Goal: Information Seeking & Learning: Learn about a topic

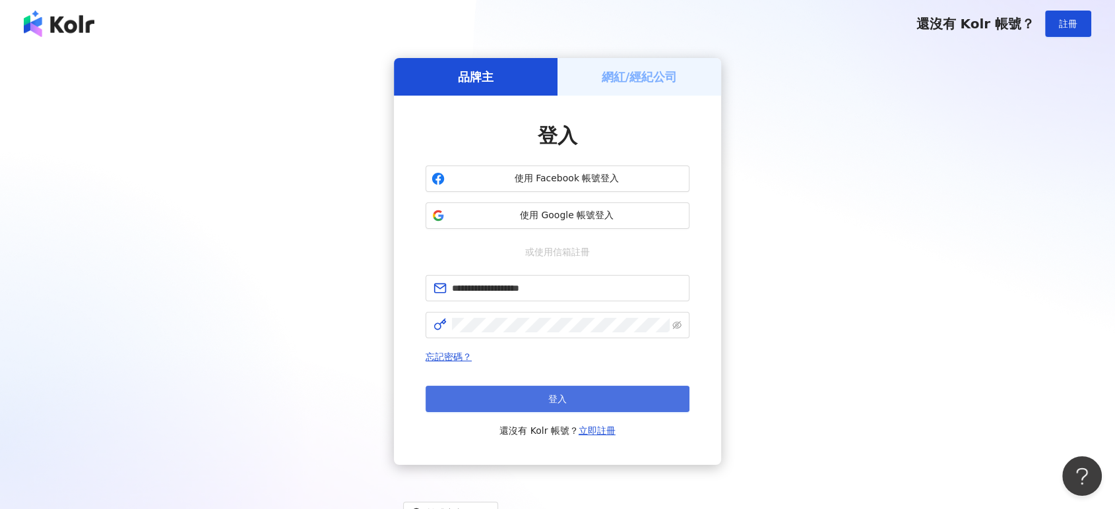
click at [575, 398] on button "登入" at bounding box center [558, 399] width 264 height 26
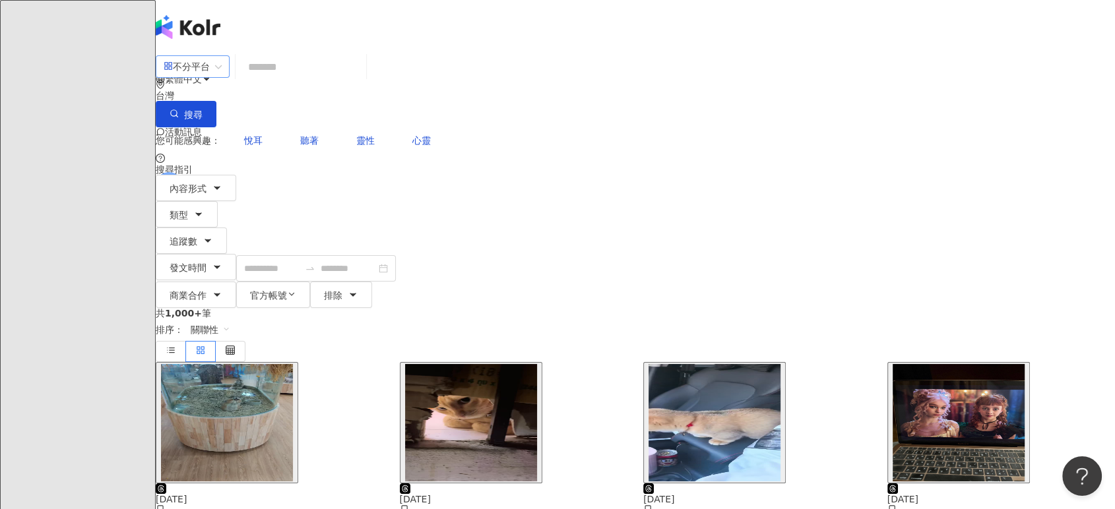
click at [210, 77] on div "不分平台" at bounding box center [187, 66] width 46 height 21
click at [298, 135] on div "Instagram" at bounding box center [282, 136] width 66 height 15
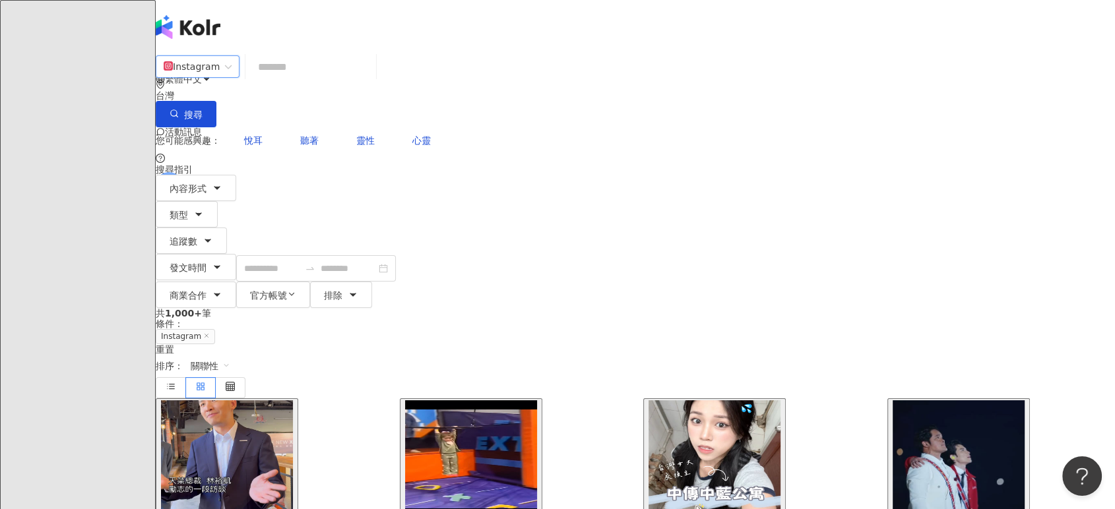
click at [711, 401] on img "button" at bounding box center [715, 459] width 132 height 117
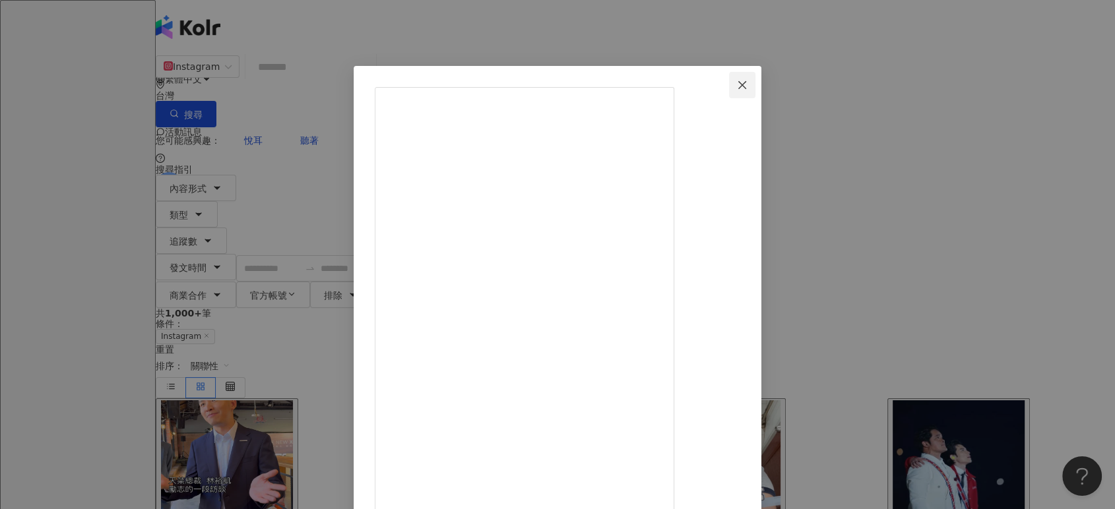
click at [748, 80] on icon "close" at bounding box center [742, 85] width 11 height 11
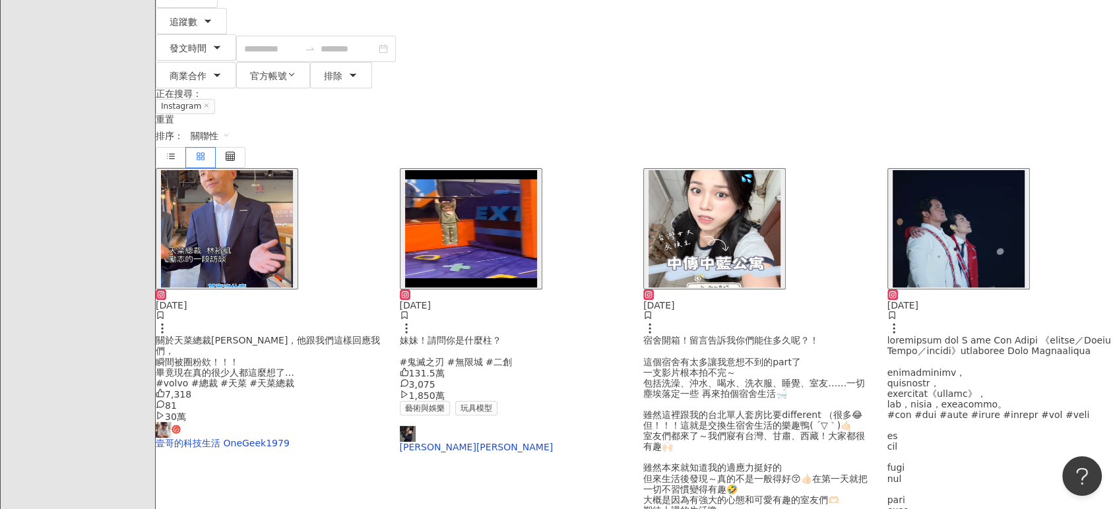
scroll to position [366, 0]
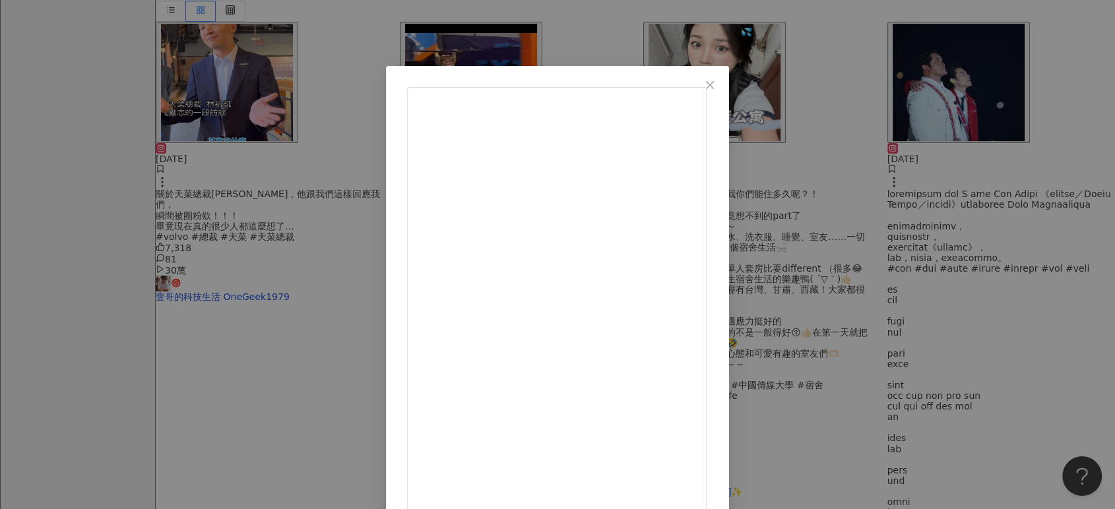
click at [997, 240] on div "sᴀɴsᴀ 莎莉羊 2025/9/4 前幾天幫島洗完 溥就一直霸佔廁所🤷‍ 這也是第一次完整紀錄溥洗澡的樣子 跟大家一起看😻 2.5萬 302 29.5萬 查…" at bounding box center [557, 254] width 1115 height 509
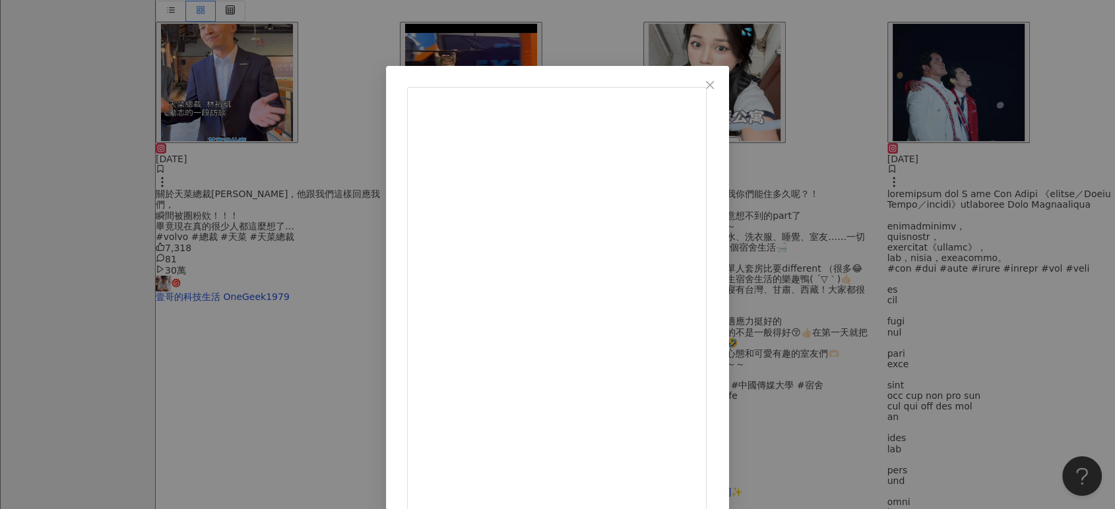
click at [1072, 179] on div "韓國女婿阿燦아찬 2025/9/6 我們家的新寵物🎏 9,888 9 47.8萬 查看原始貼文" at bounding box center [557, 254] width 1115 height 509
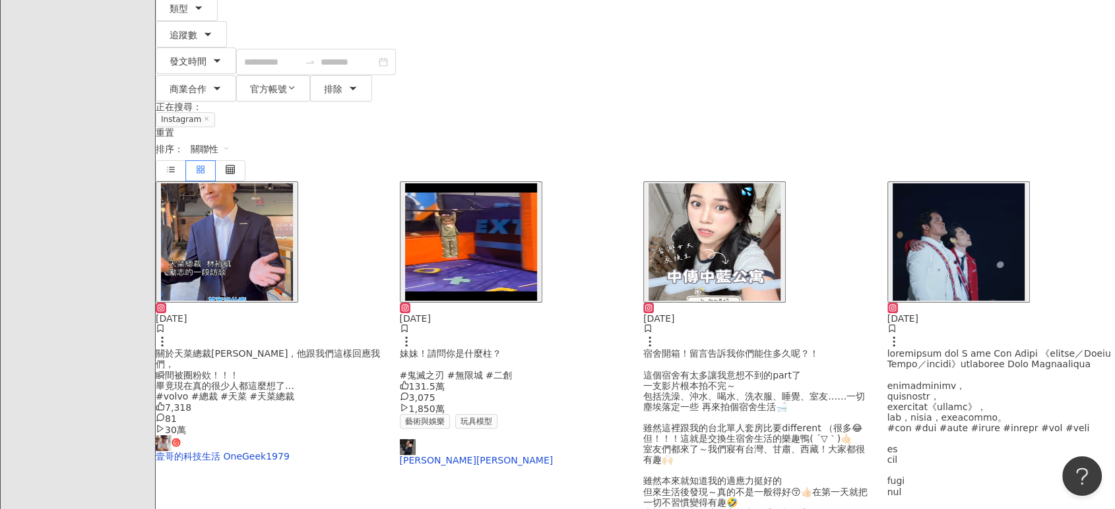
scroll to position [0, 0]
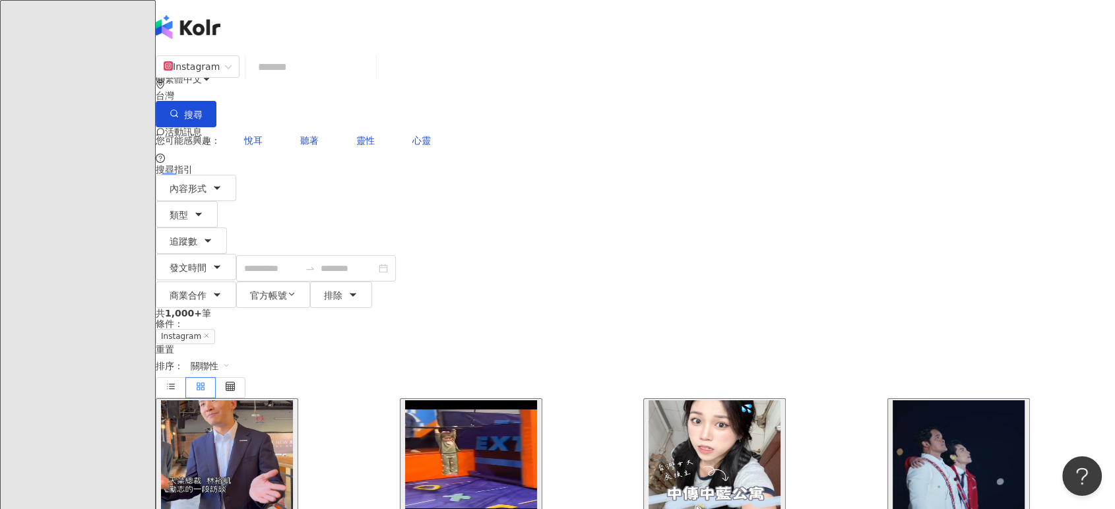
click at [371, 81] on input "search" at bounding box center [311, 67] width 120 height 28
type input "*"
type input "**"
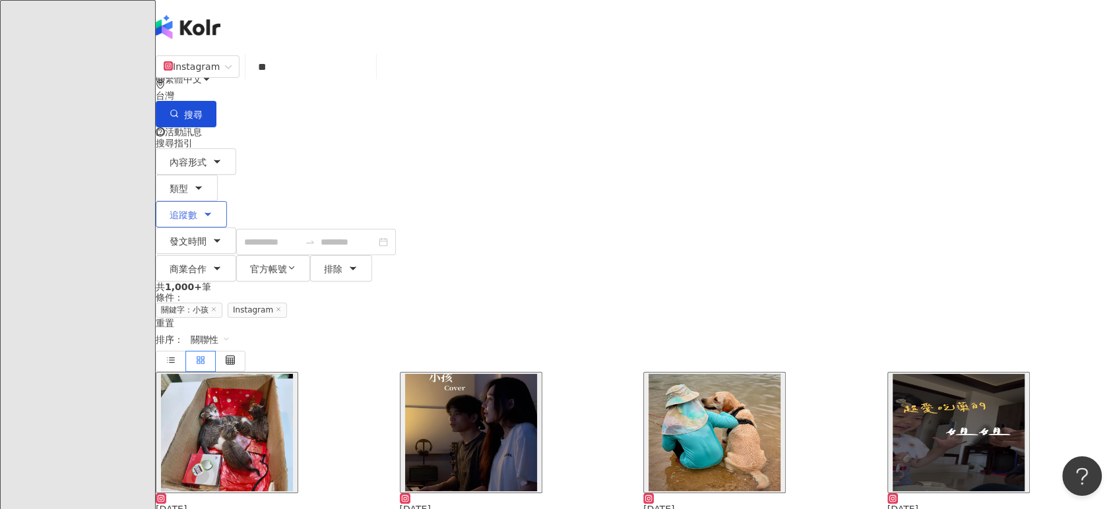
click at [197, 210] on span "追蹤數" at bounding box center [184, 215] width 28 height 11
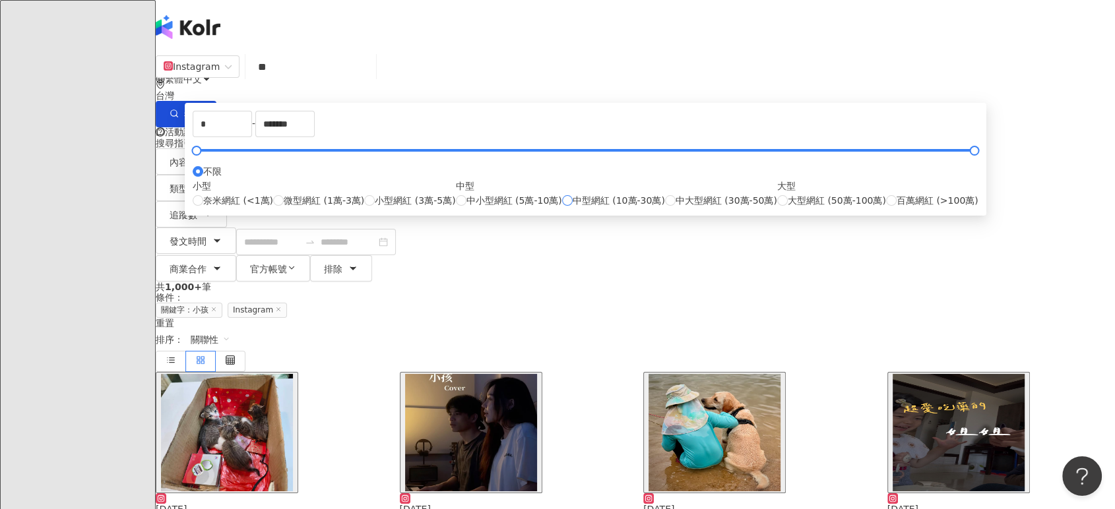
click at [579, 208] on span "中型網紅 (10萬-30萬)" at bounding box center [619, 200] width 92 height 15
type input "******"
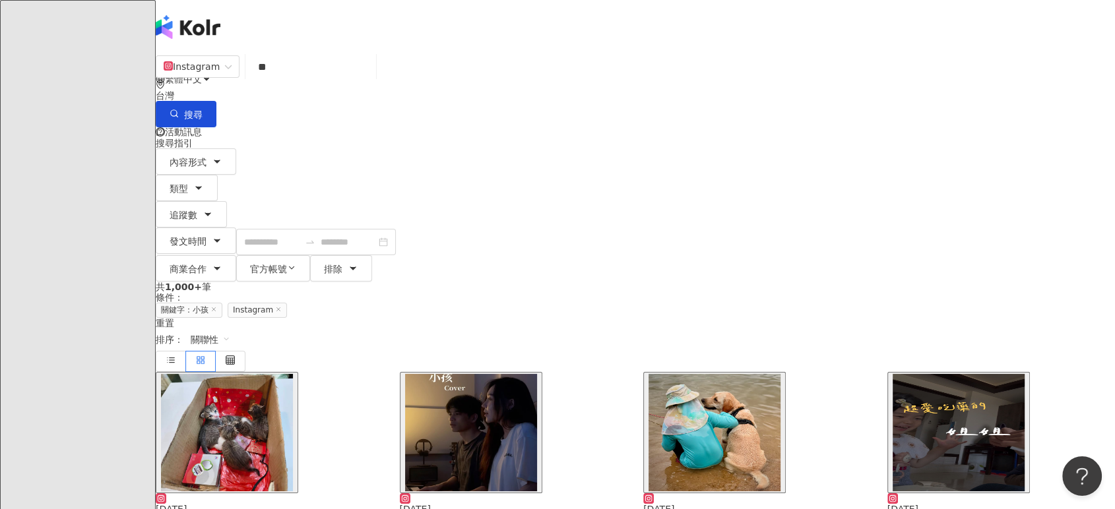
click at [799, 282] on div "共 1,000+ 筆 條件 ： 關鍵字：小孩 Instagram 重置 排序： 關聯性" at bounding box center [636, 327] width 960 height 90
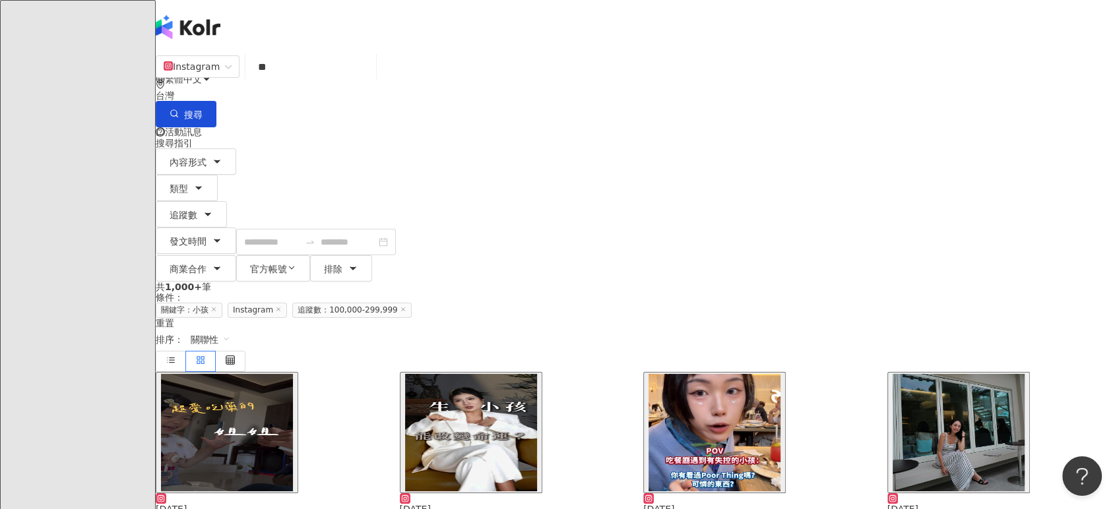
click at [293, 374] on img "button" at bounding box center [227, 432] width 132 height 117
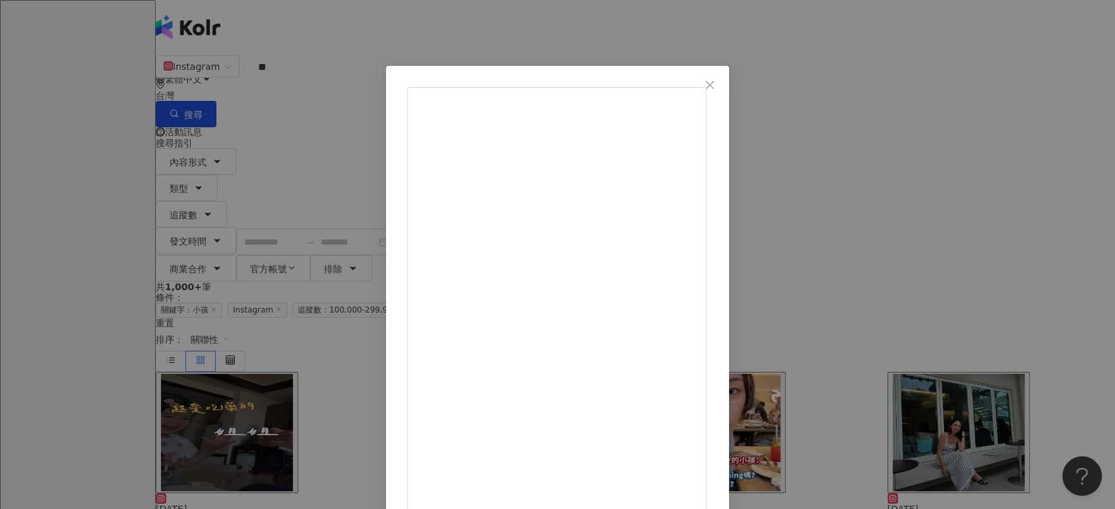
click at [976, 238] on div "Ding丁丁兒 2025/4/15 怎麼會有這麼愛吃藥的小孩🤣 一說要吃藥就超開心的 #感冒 #小孩感冒 #藥 #愛吃藥的小孩 #開心 #喜歡 42 4 3,…" at bounding box center [557, 254] width 1115 height 509
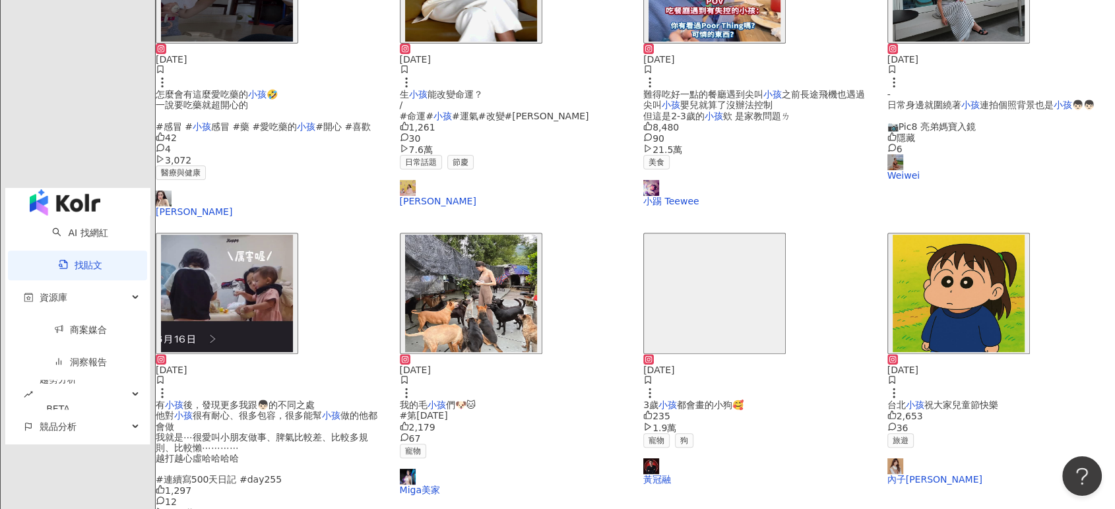
scroll to position [586, 0]
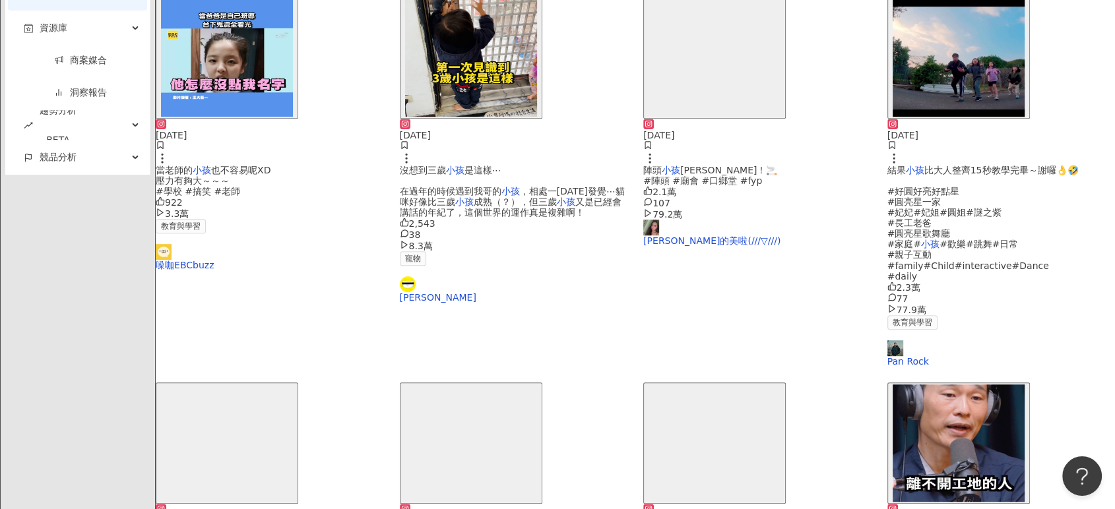
scroll to position [733, 0]
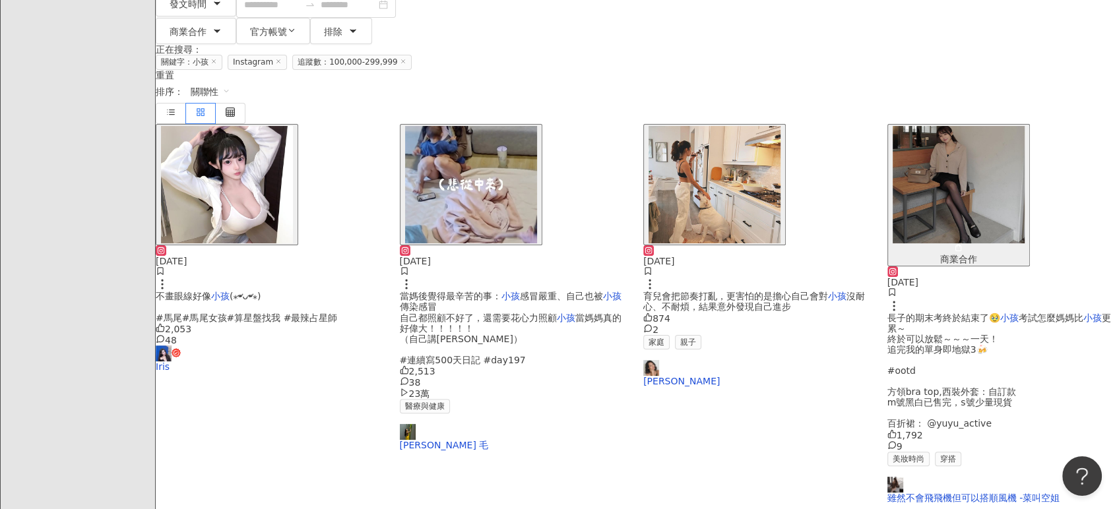
scroll to position [79, 0]
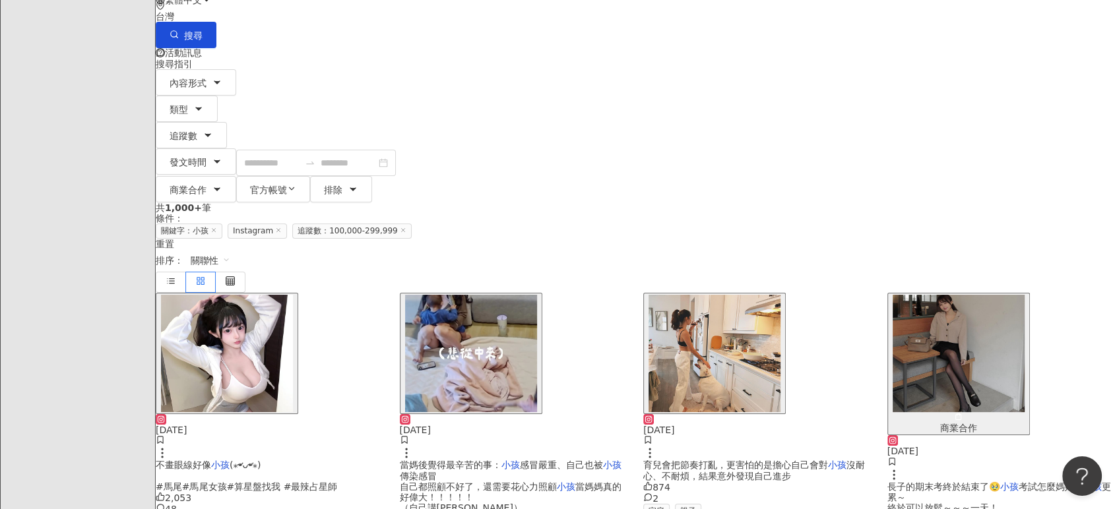
click at [533, 295] on img "button" at bounding box center [471, 353] width 132 height 117
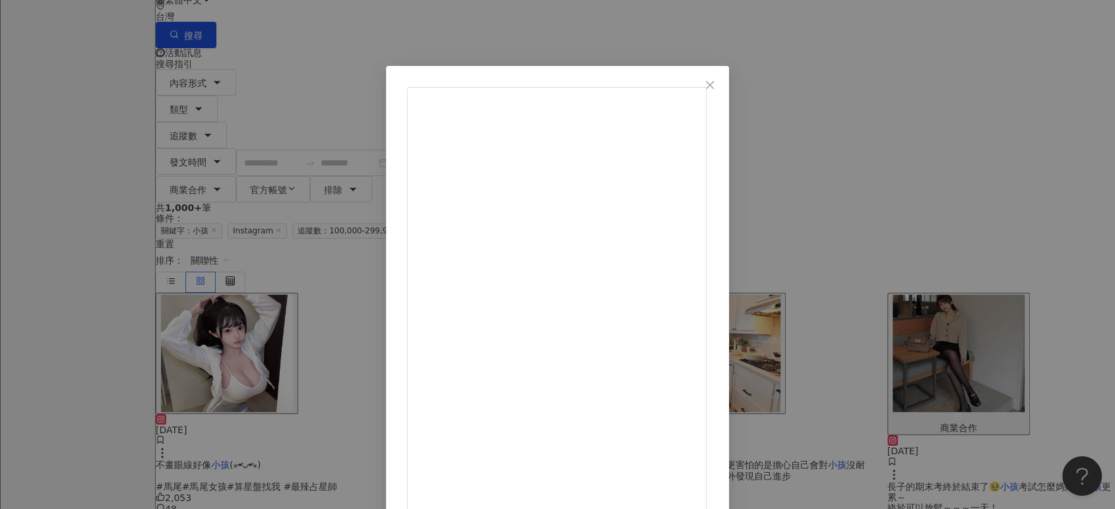
click at [872, 180] on div "Mao 毛 2025/4/18 當媽後覺得最辛苦的事： 小孩感冒嚴重、自己也被小孩傳染感冒 自己都照顧不好了，還需要花心力照顧小孩 當媽媽真的好偉大！！！！！…" at bounding box center [557, 254] width 1115 height 509
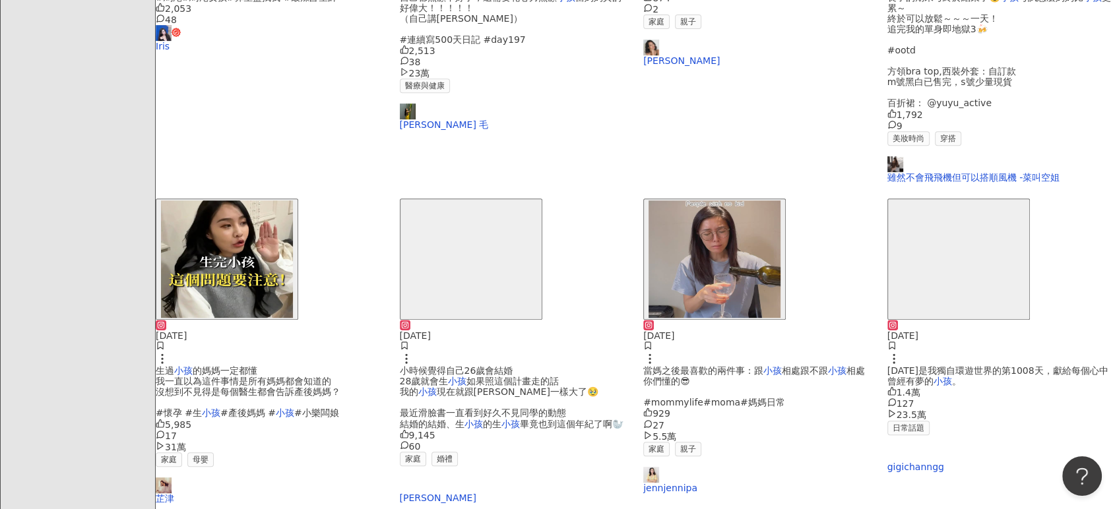
scroll to position [739, 0]
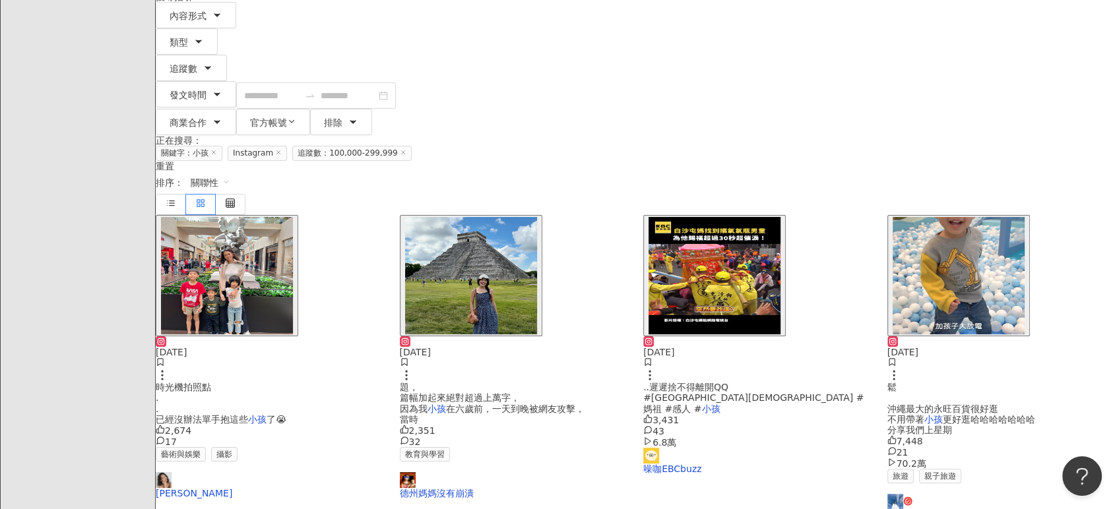
scroll to position [73, 0]
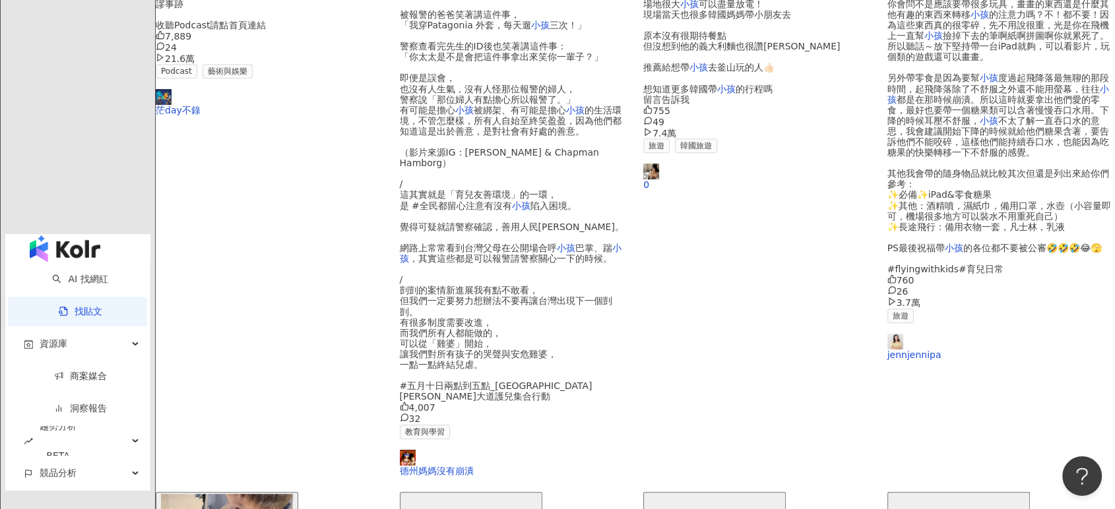
scroll to position [586, 0]
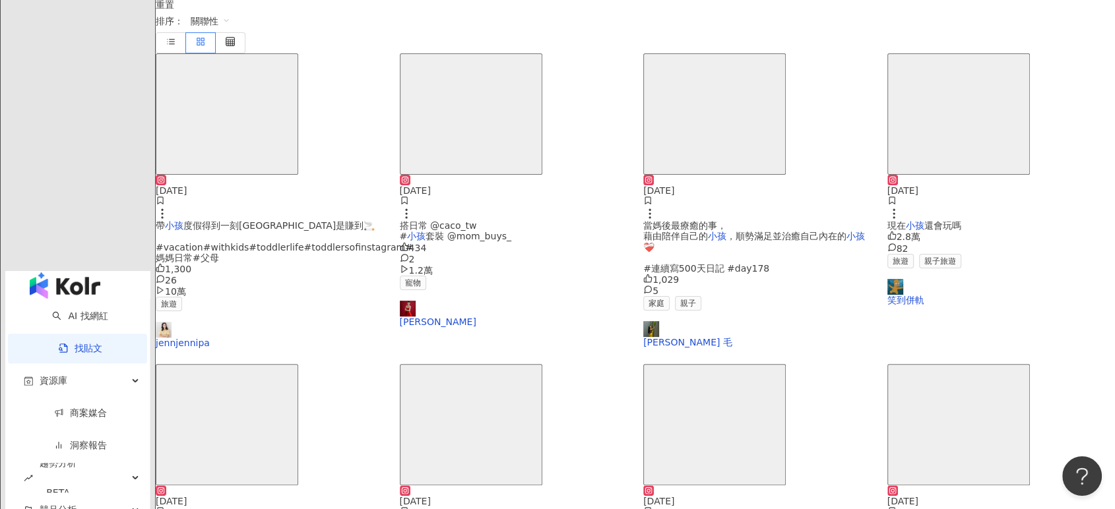
scroll to position [293, 0]
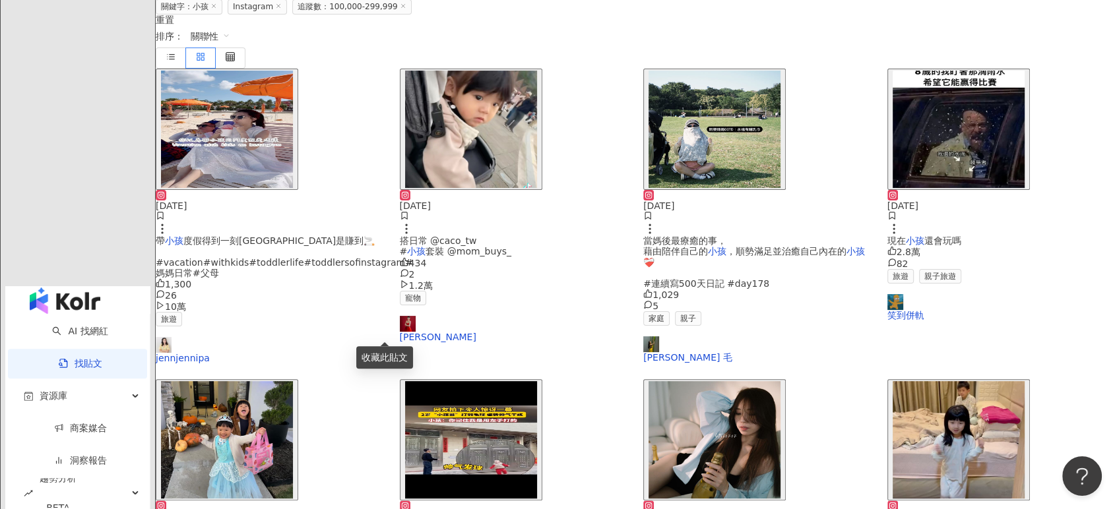
click at [293, 381] on img "button" at bounding box center [227, 439] width 132 height 117
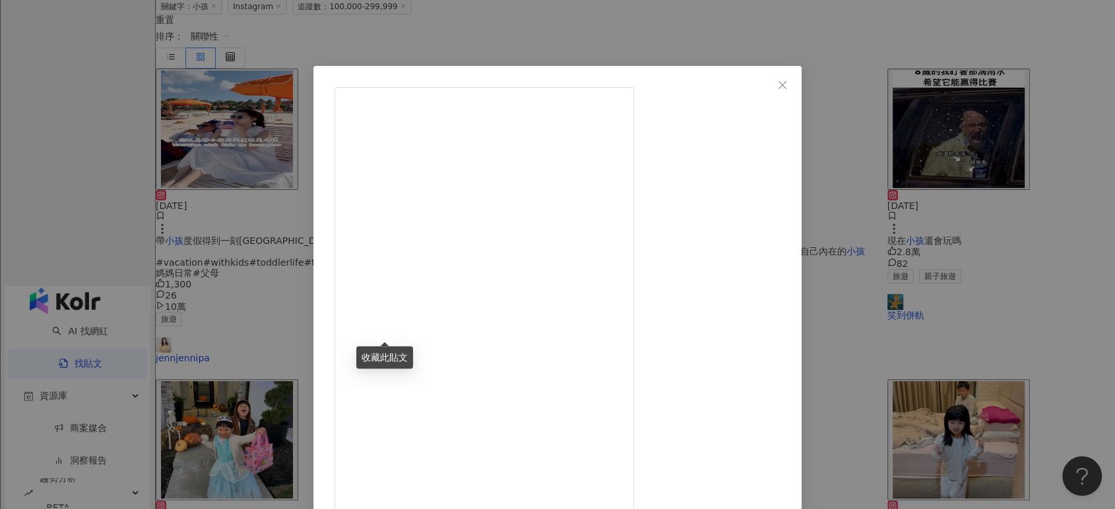
click at [979, 164] on div "德州媽媽沒有崩潰 2023/11/1 2,571 11 查看原始貼文" at bounding box center [557, 254] width 1115 height 509
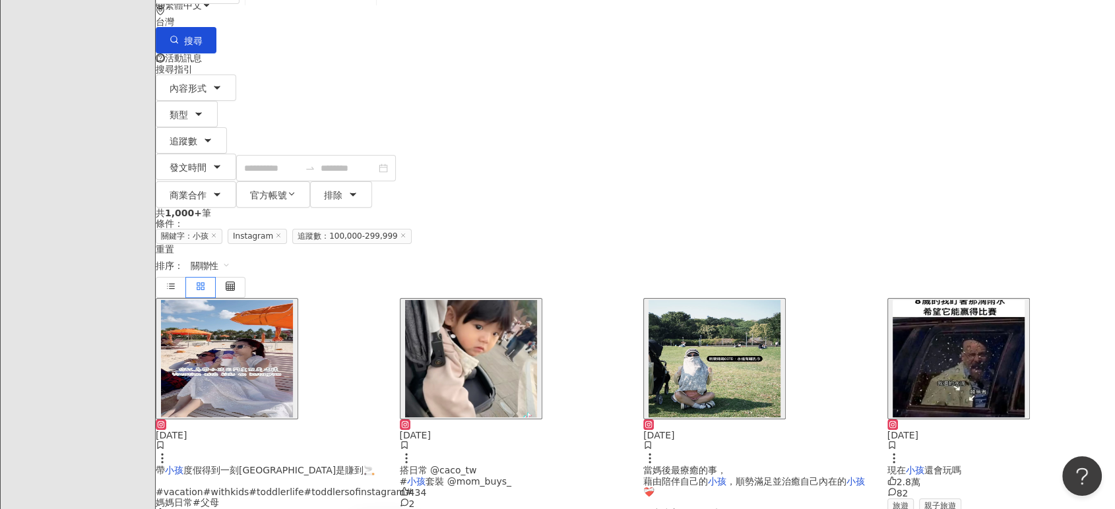
scroll to position [73, 0]
click at [537, 301] on img "button" at bounding box center [471, 359] width 132 height 117
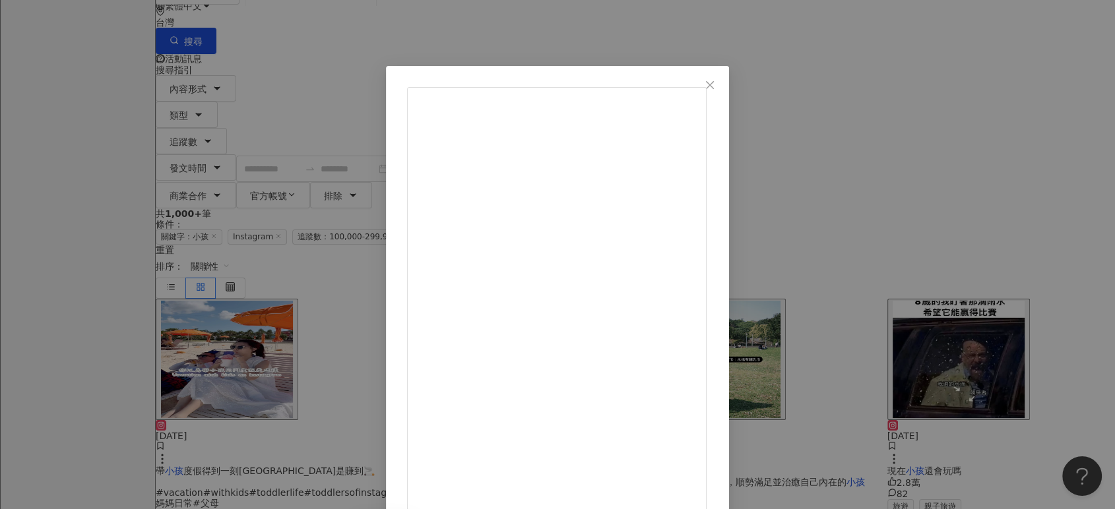
click at [963, 198] on div "蔡允潔 2024/2/12 那天動物園裡的動物剛好都在休息💤 #穿搭日常 @caco_tw #小孩套裝 @mom_buys_ 434 2 1.2萬 查看原始貼文" at bounding box center [557, 254] width 1115 height 509
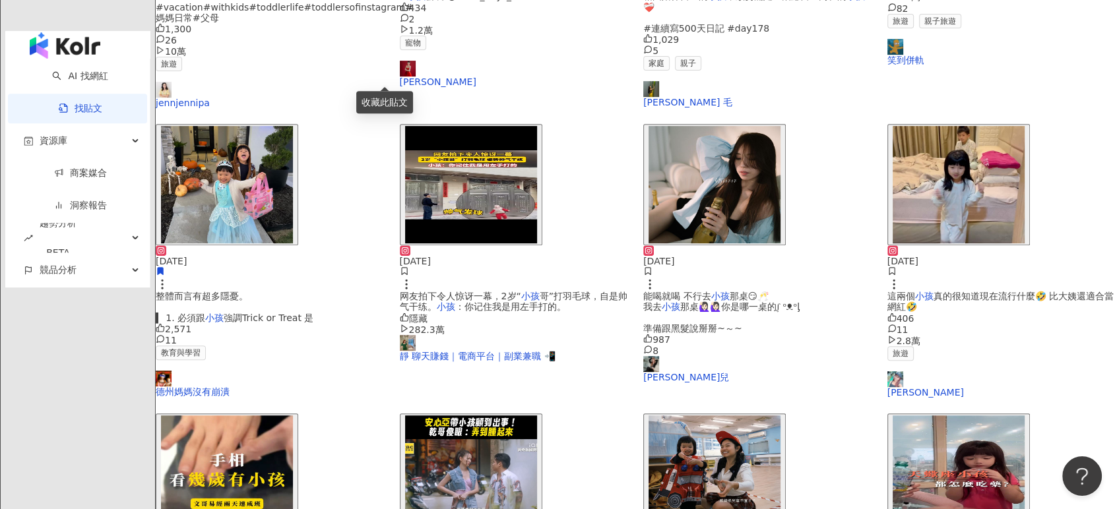
scroll to position [755, 0]
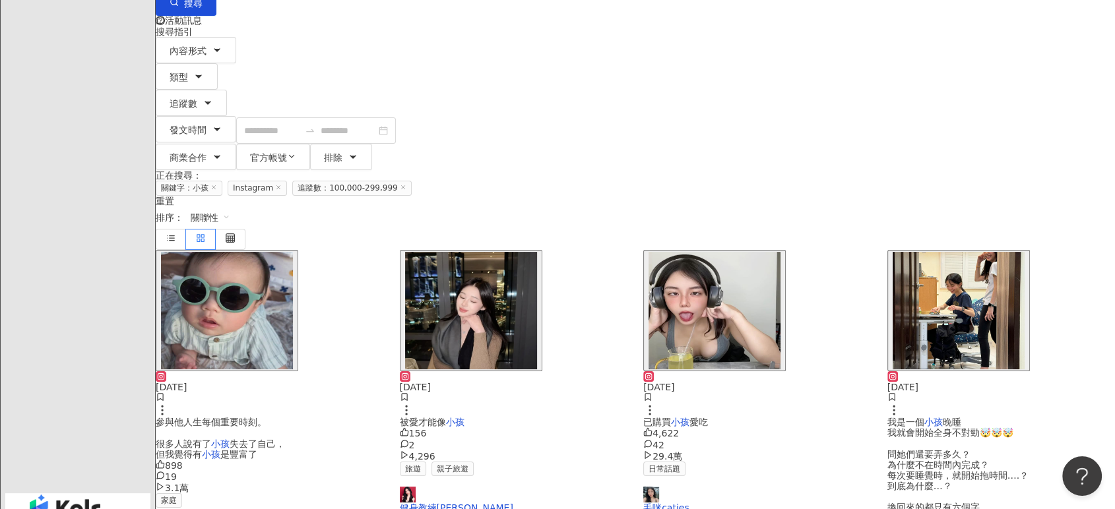
scroll to position [80, 0]
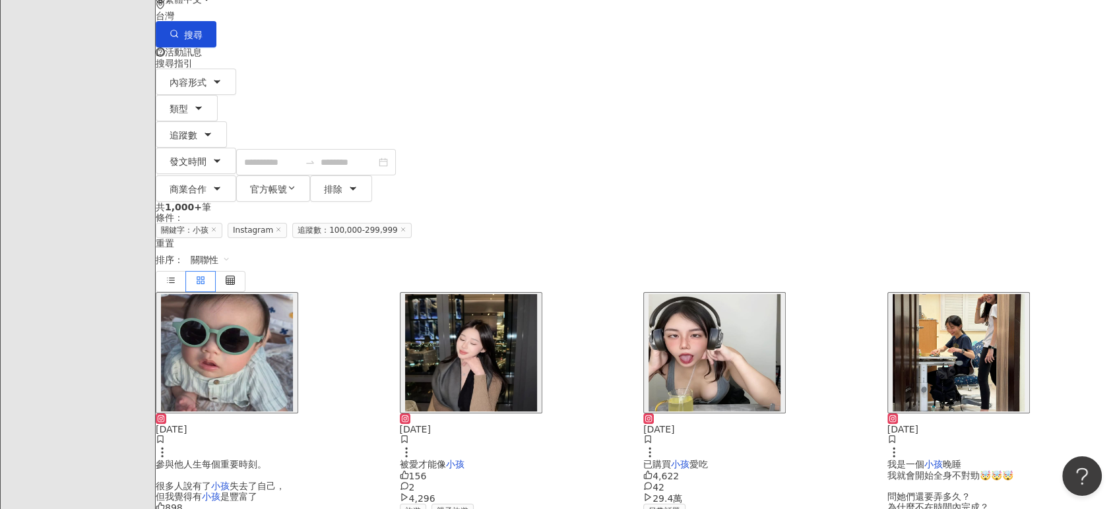
click at [293, 294] on img "button" at bounding box center [227, 352] width 132 height 117
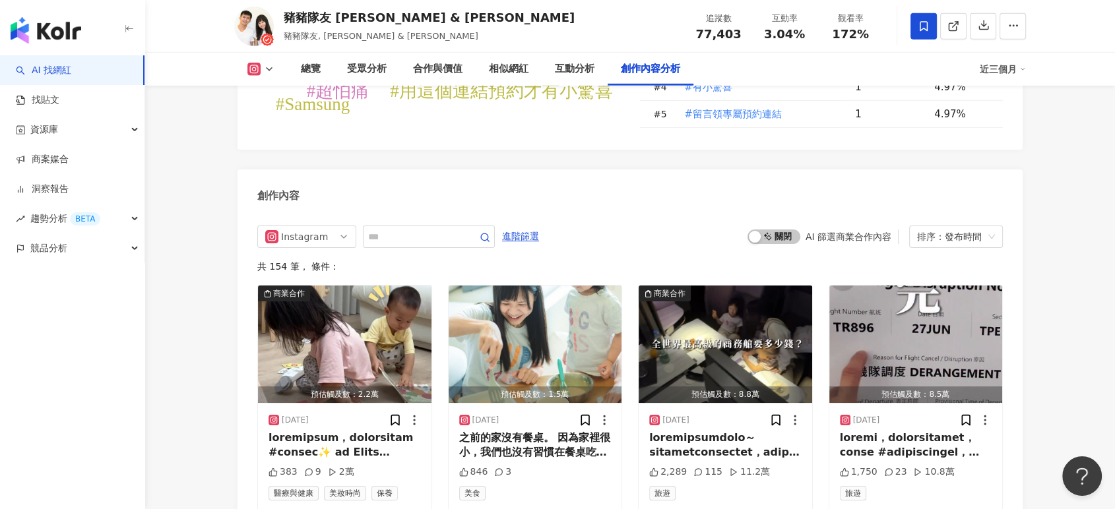
scroll to position [4019, 0]
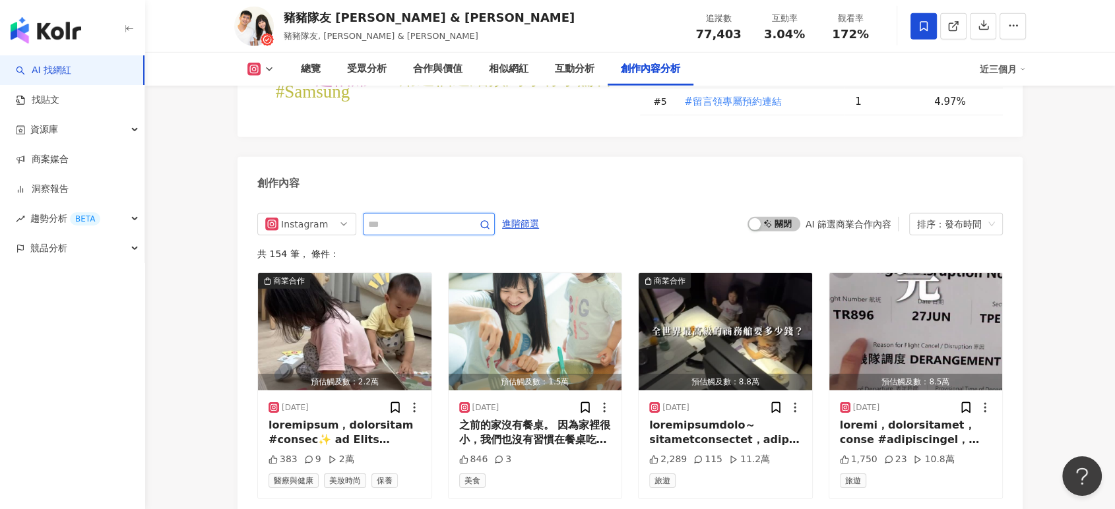
click at [443, 216] on input "text" at bounding box center [414, 224] width 92 height 16
type input "****"
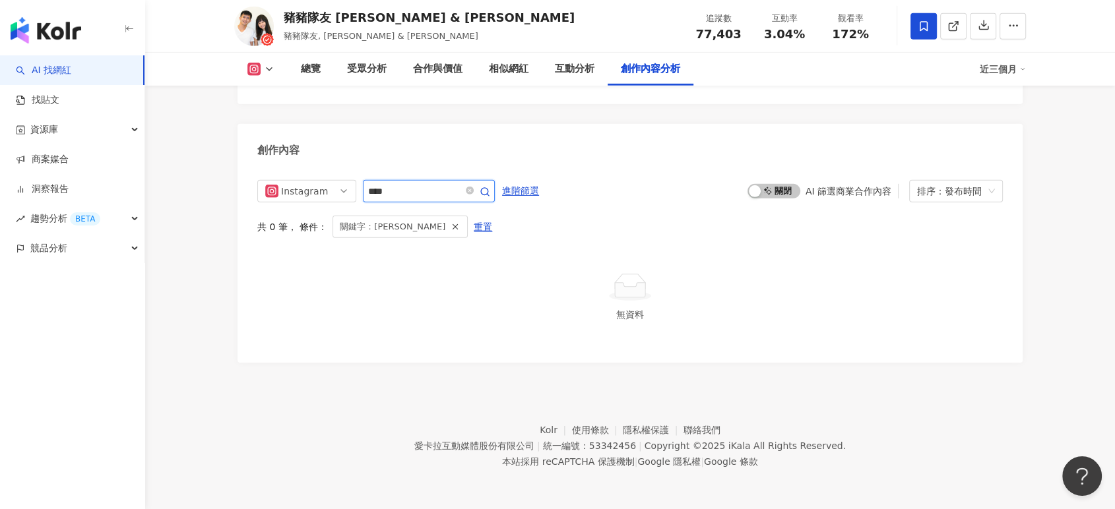
scroll to position [4018, 0]
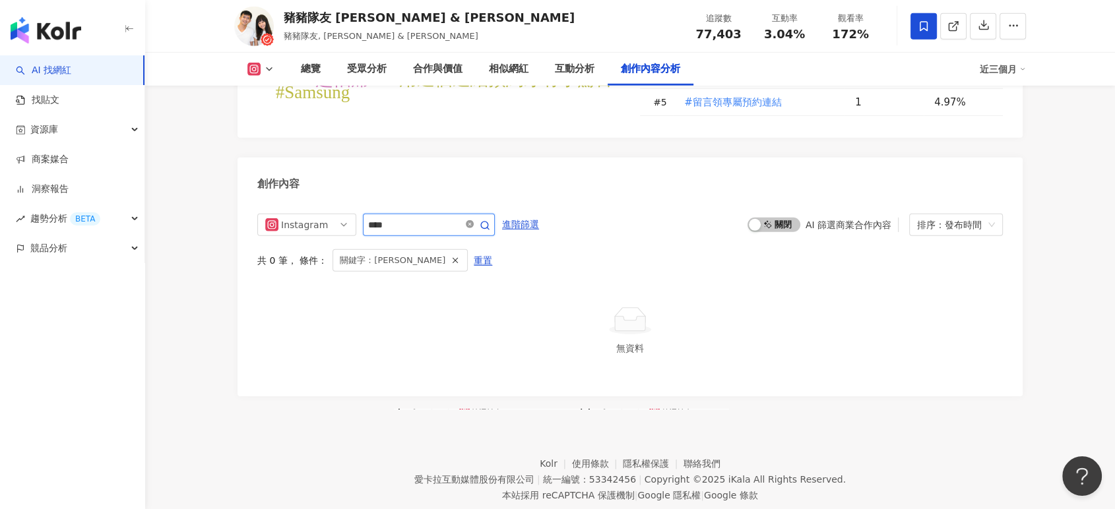
click at [474, 220] on icon "close-circle" at bounding box center [470, 224] width 8 height 8
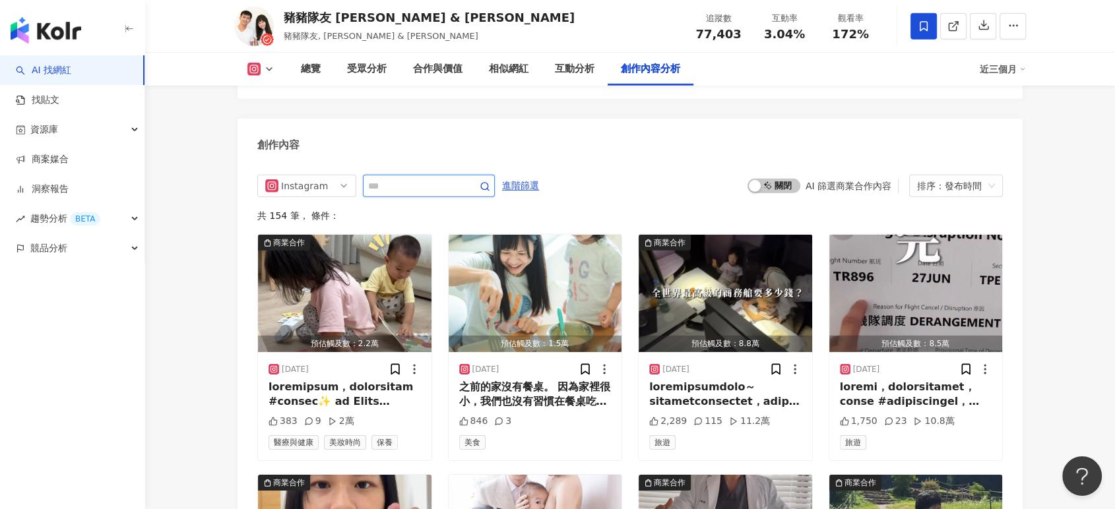
click at [461, 178] on input "text" at bounding box center [414, 186] width 92 height 16
type input "**"
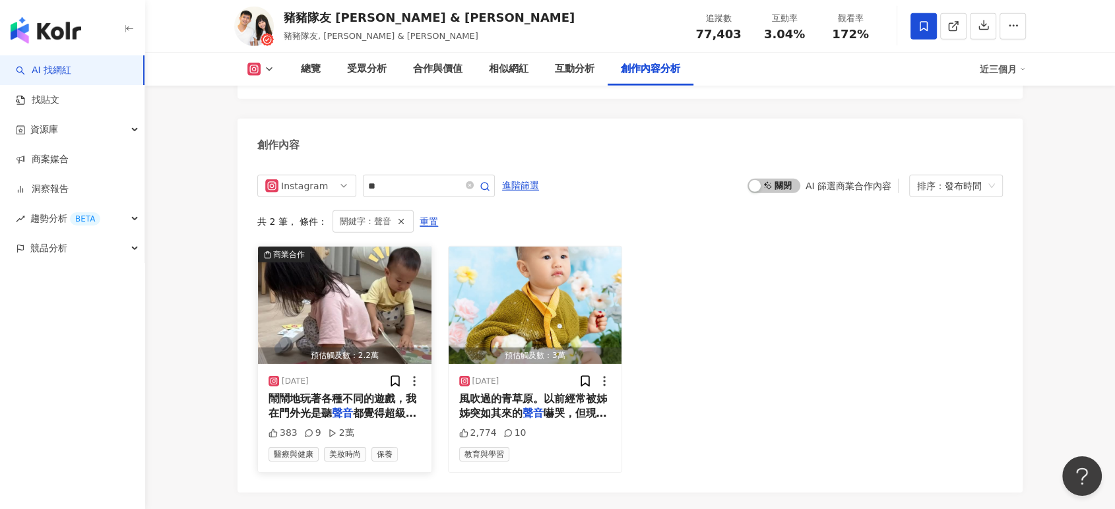
click at [372, 254] on img "button" at bounding box center [345, 305] width 174 height 117
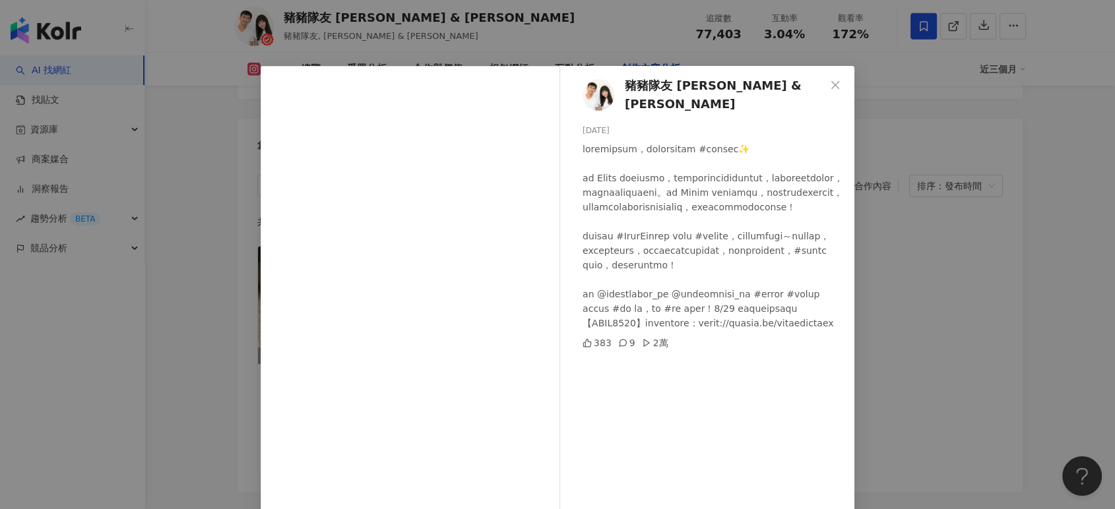
click at [915, 220] on div "豬豬隊友 Scott & Wendy 2025/9/10 383 9 2萬 查看原始貼文" at bounding box center [557, 254] width 1115 height 509
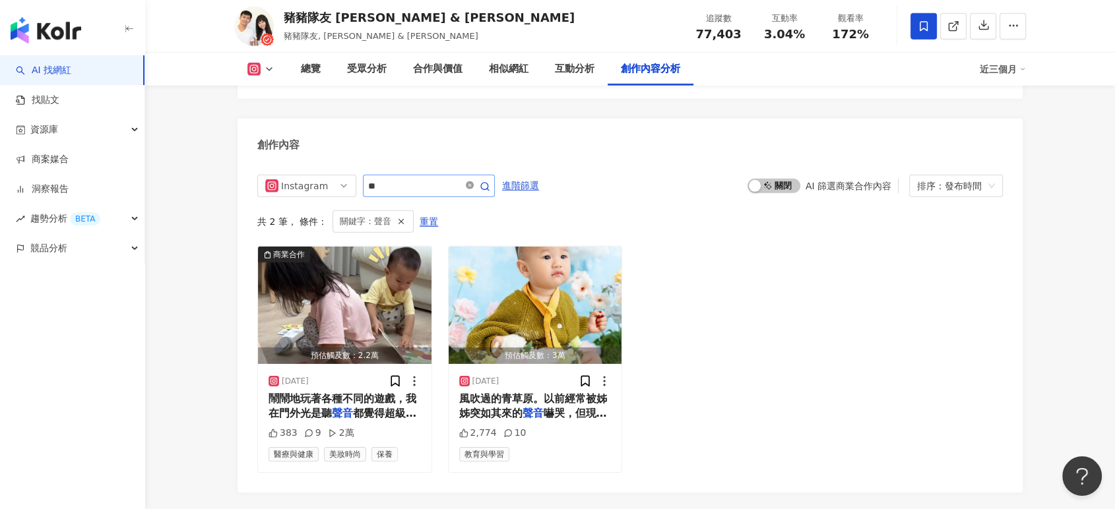
click at [474, 181] on icon "close-circle" at bounding box center [470, 185] width 8 height 8
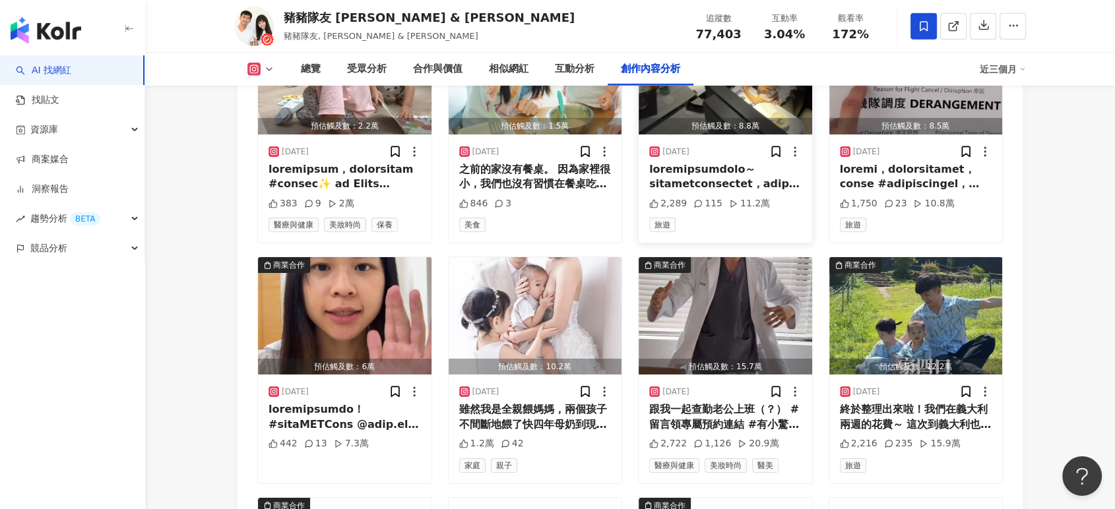
scroll to position [4277, 0]
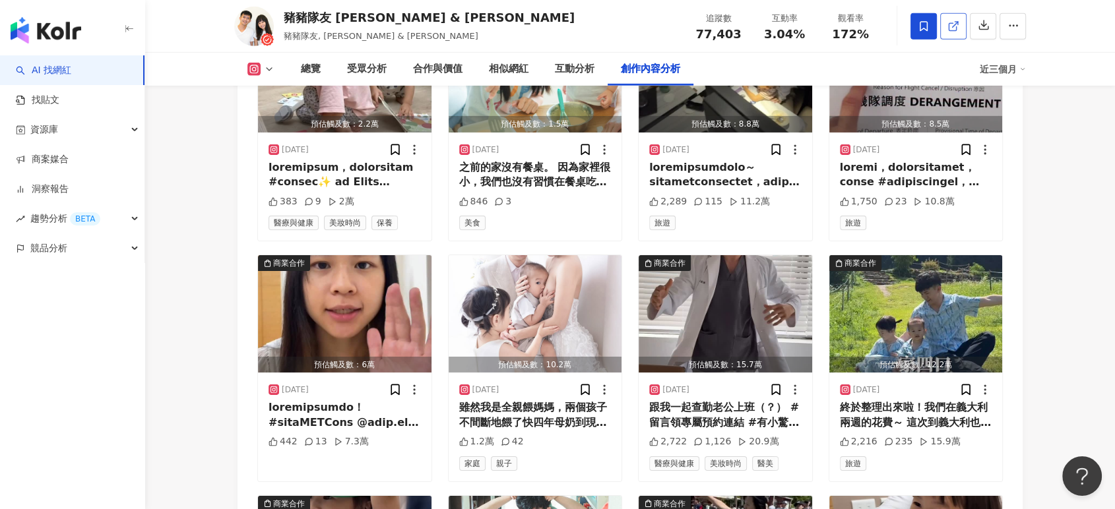
click at [946, 20] on link at bounding box center [953, 26] width 26 height 26
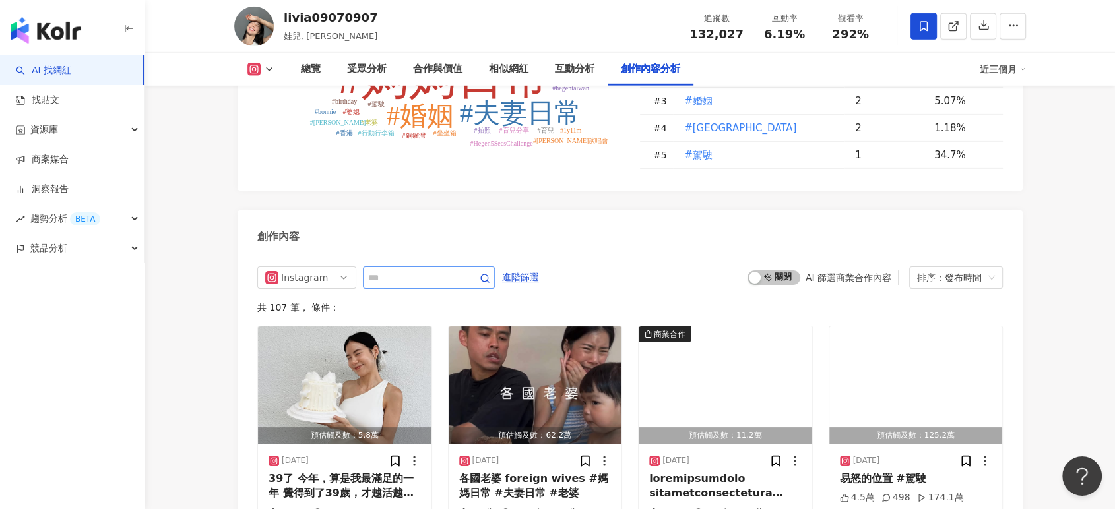
scroll to position [3989, 0]
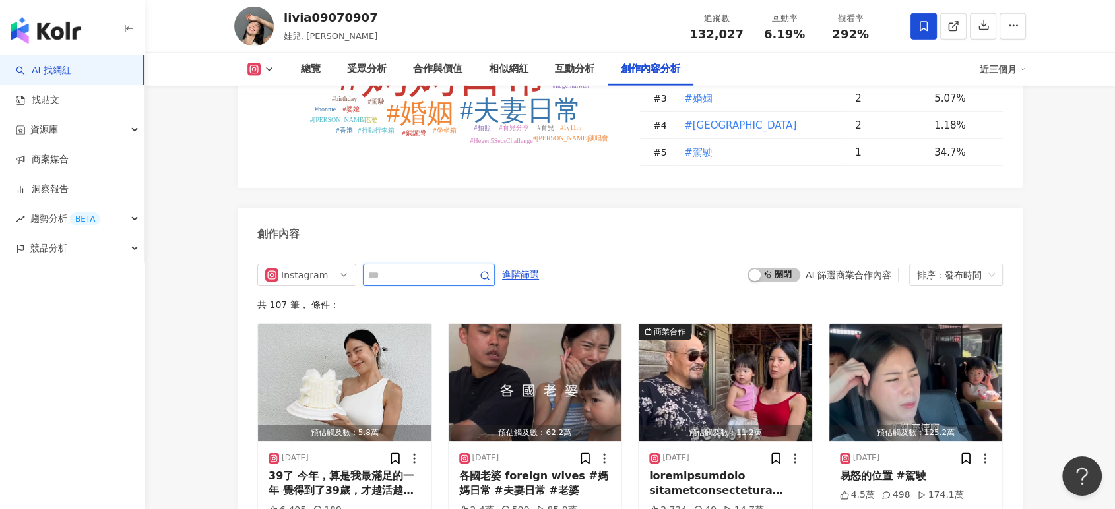
click at [431, 267] on input "text" at bounding box center [414, 275] width 92 height 16
type input "*"
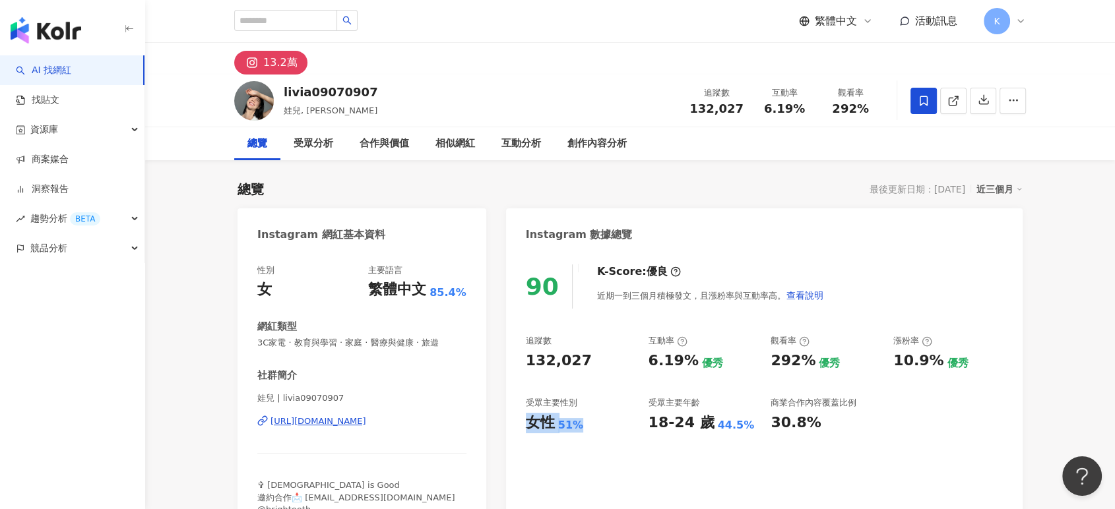
drag, startPoint x: 525, startPoint y: 424, endPoint x: 575, endPoint y: 425, distance: 50.2
click at [575, 425] on div "女性 51%" at bounding box center [581, 423] width 110 height 20
copy div "女性 51%"
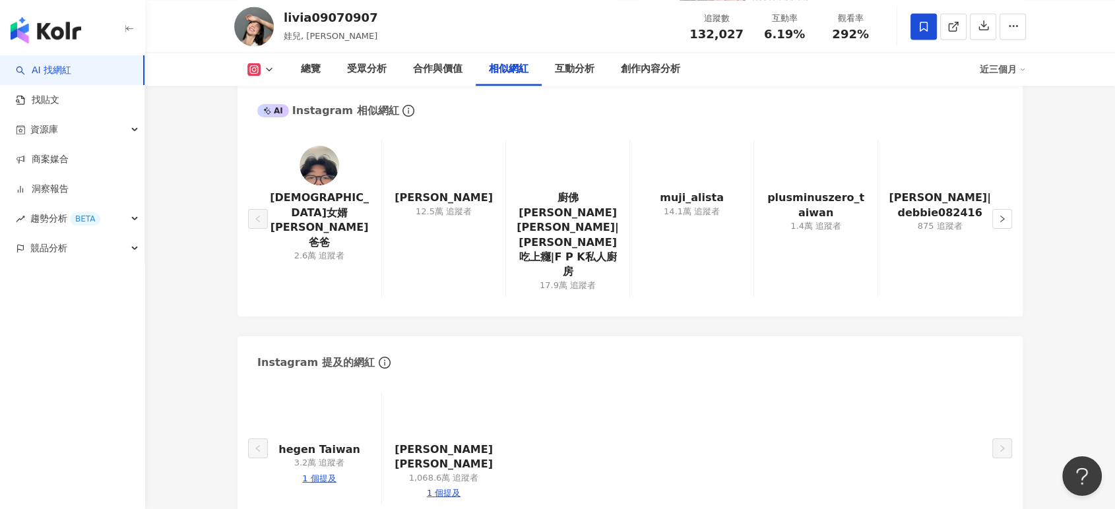
scroll to position [2200, 0]
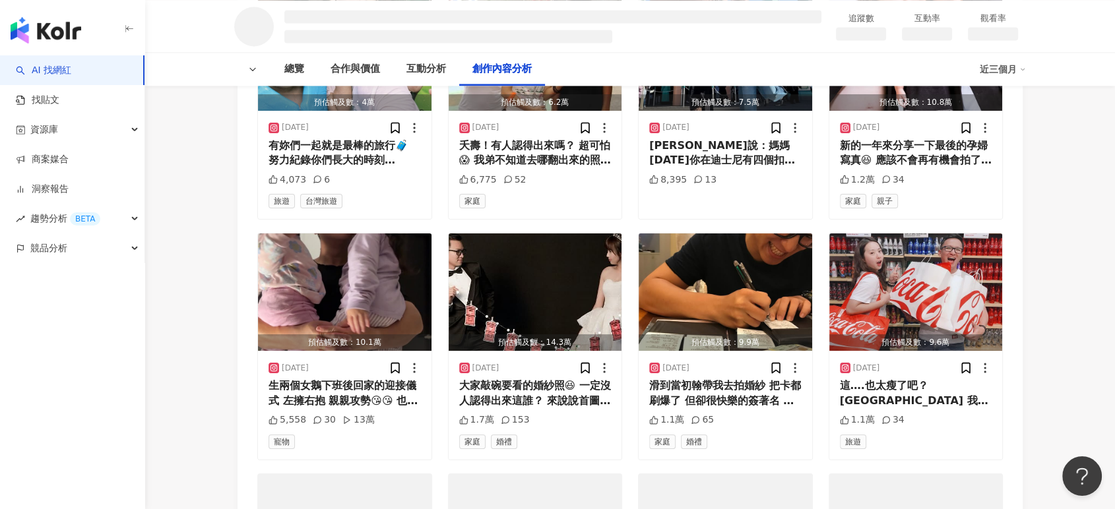
scroll to position [1907, 0]
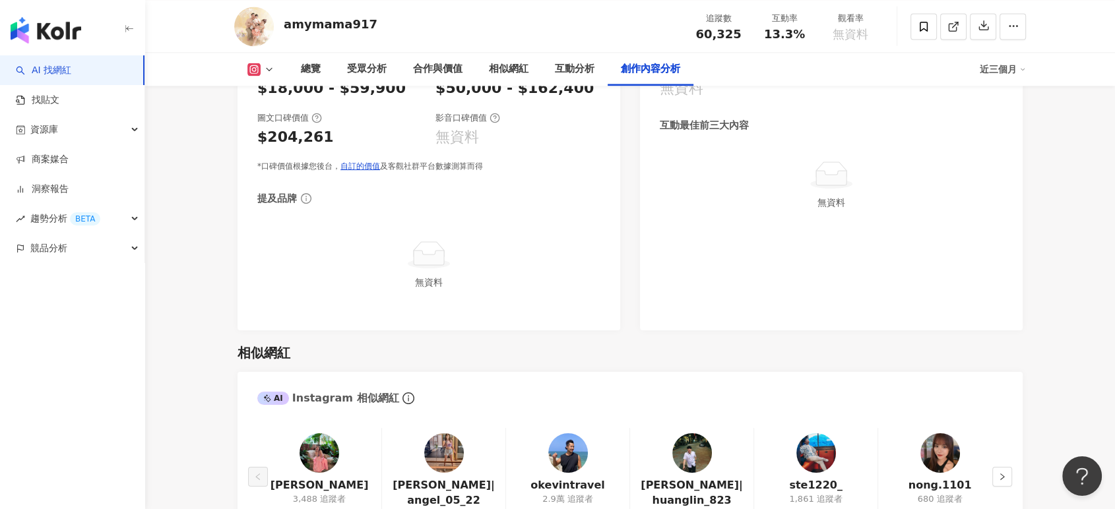
scroll to position [3818, 0]
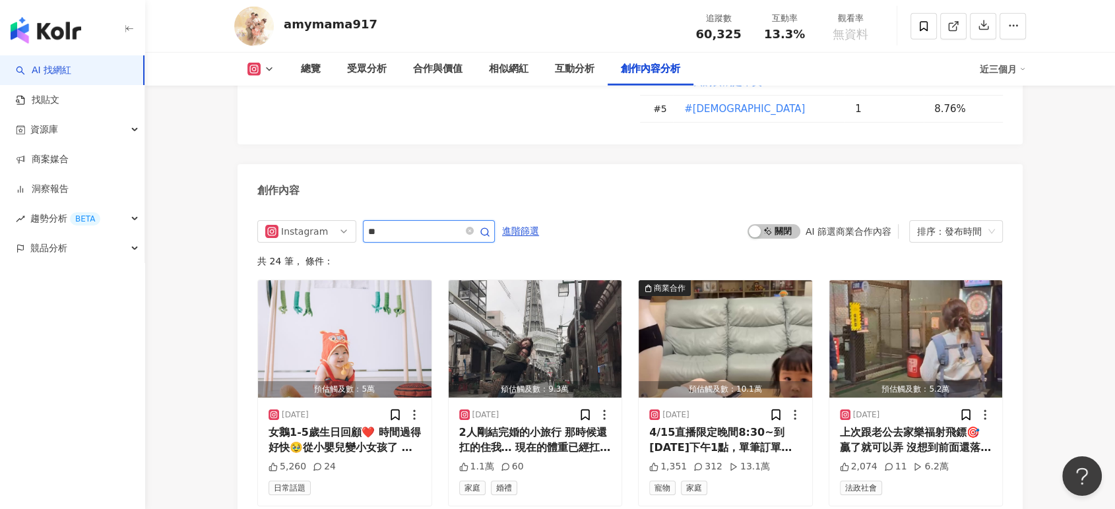
type input "**"
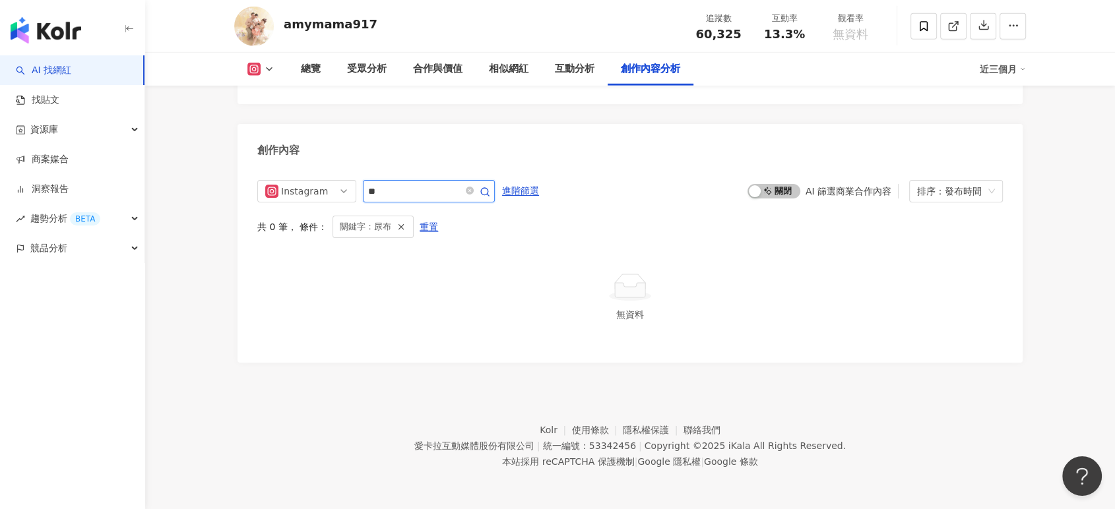
scroll to position [3855, 0]
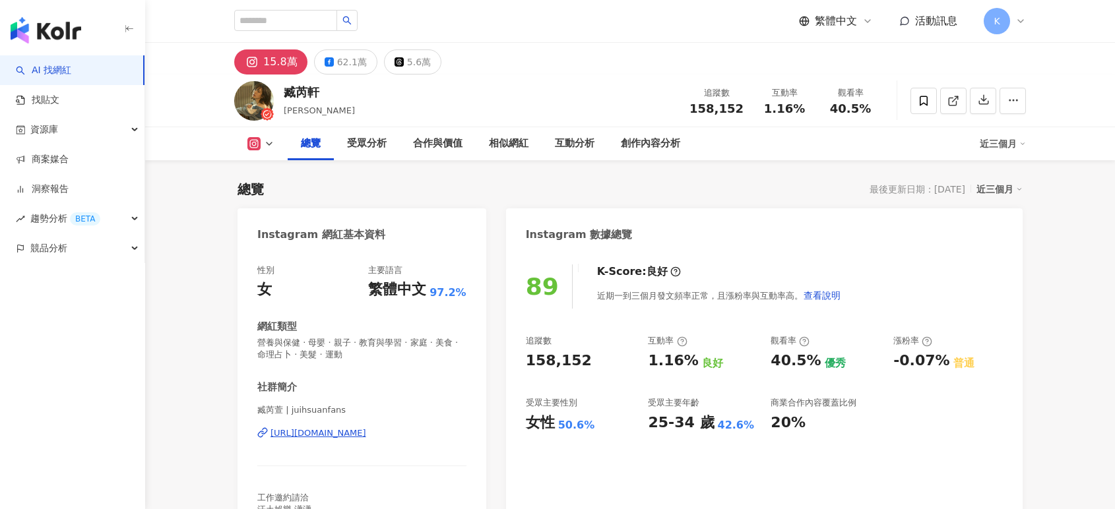
drag, startPoint x: 561, startPoint y: 281, endPoint x: 641, endPoint y: 247, distance: 86.7
click at [603, 413] on div "女性 50.6%" at bounding box center [581, 423] width 110 height 20
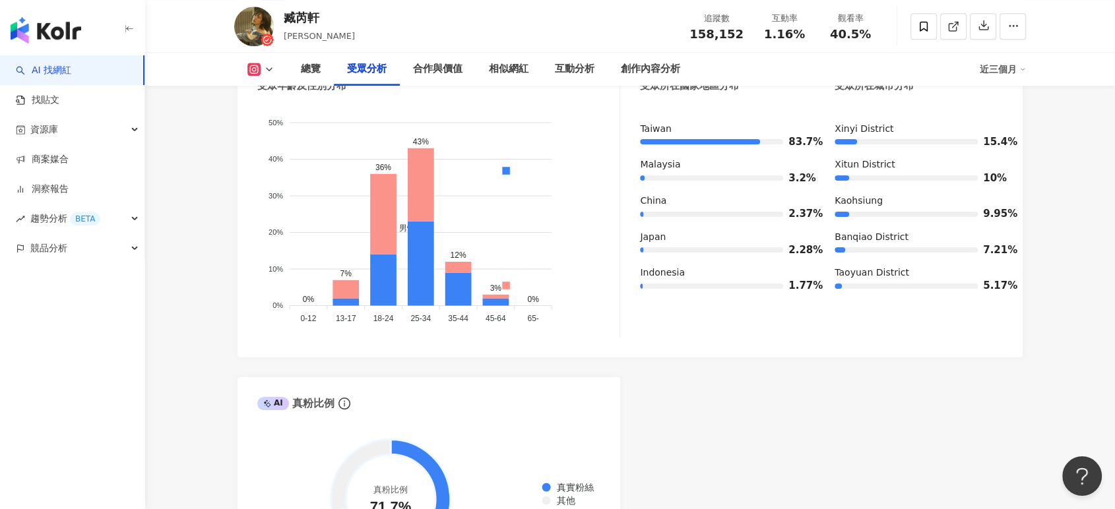
scroll to position [1286, 0]
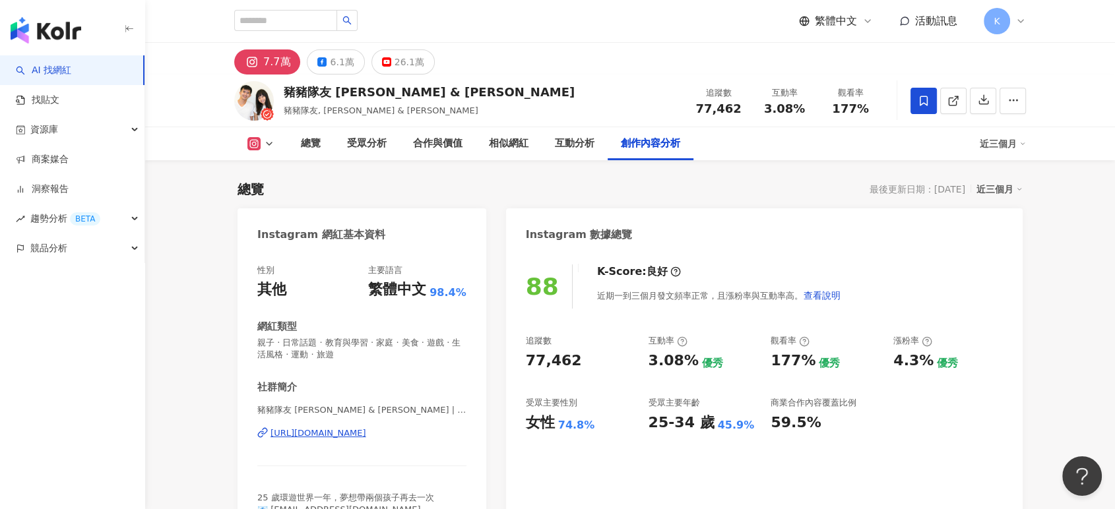
scroll to position [4057, 0]
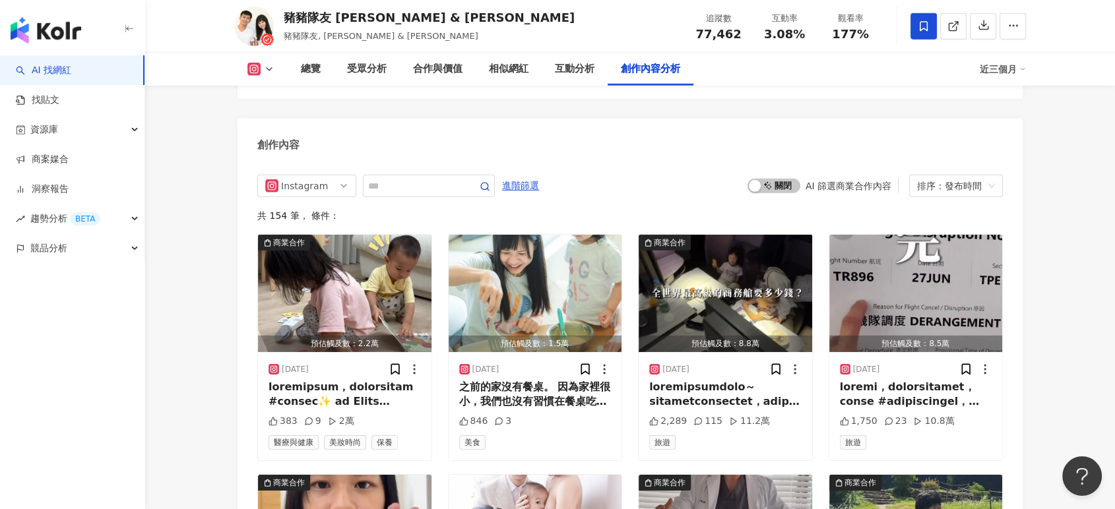
drag, startPoint x: 1082, startPoint y: 156, endPoint x: 1060, endPoint y: 153, distance: 22.0
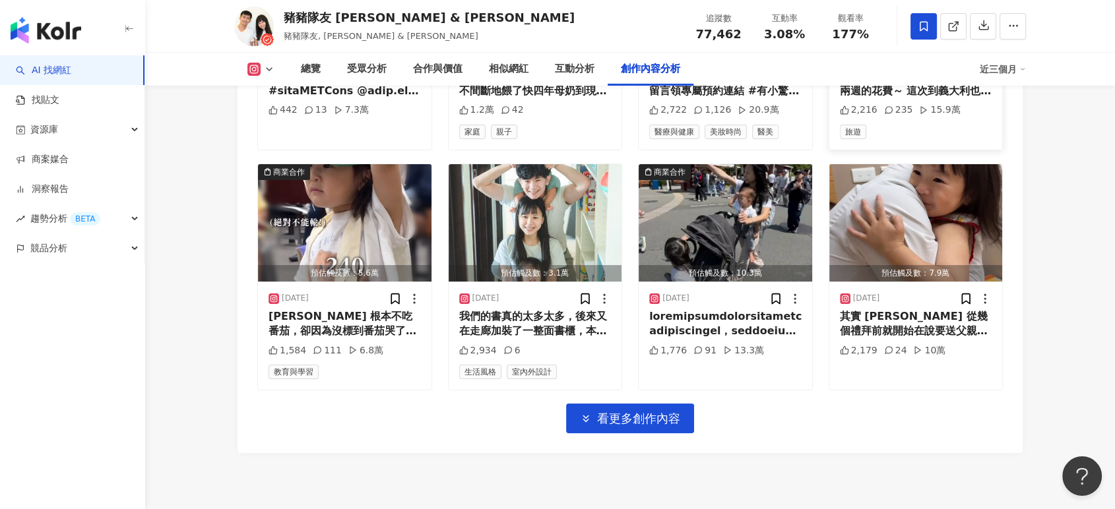
scroll to position [4644, 0]
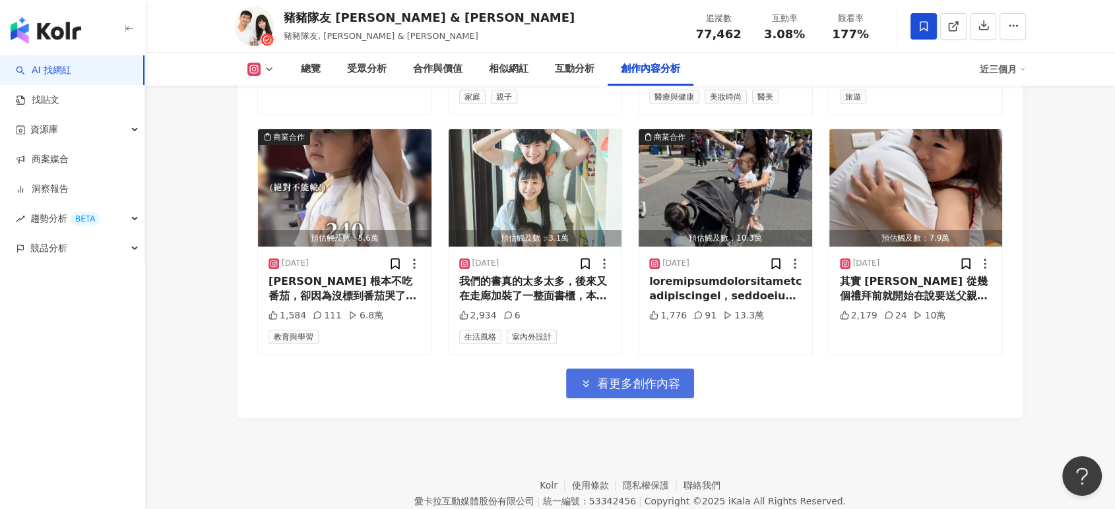
click at [636, 377] on span "看更多創作內容" at bounding box center [638, 384] width 83 height 15
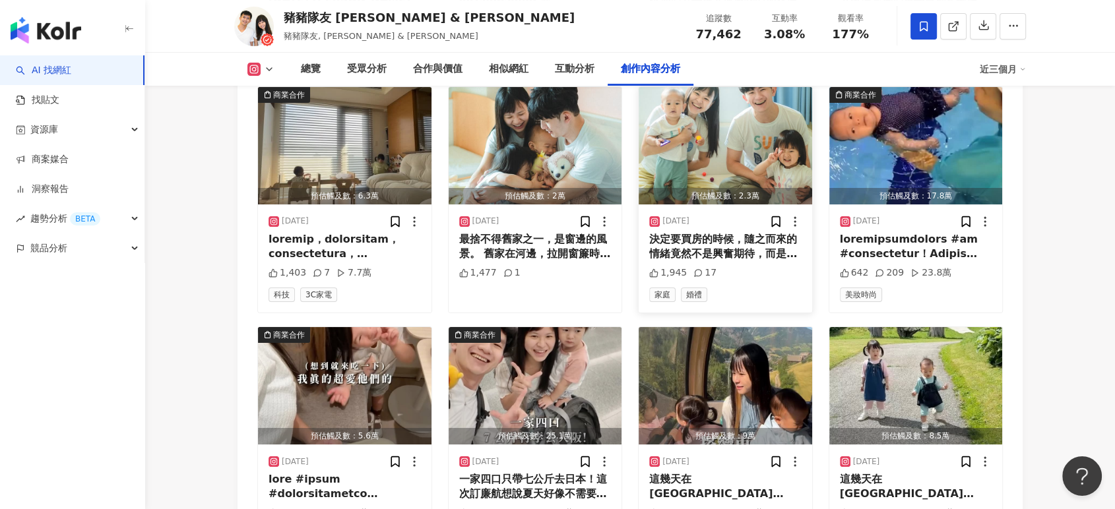
scroll to position [5377, 0]
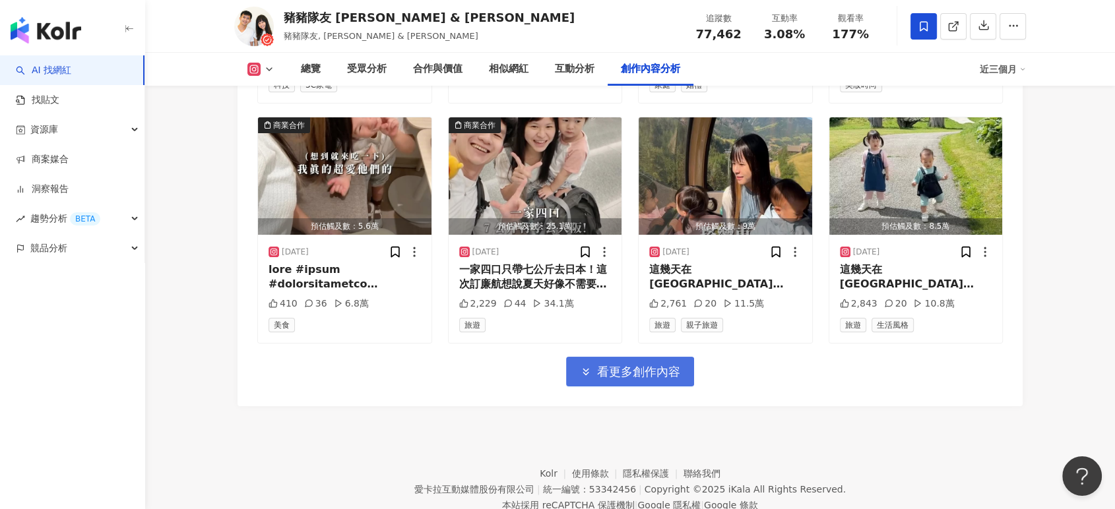
click at [643, 365] on span "看更多創作內容" at bounding box center [638, 372] width 83 height 15
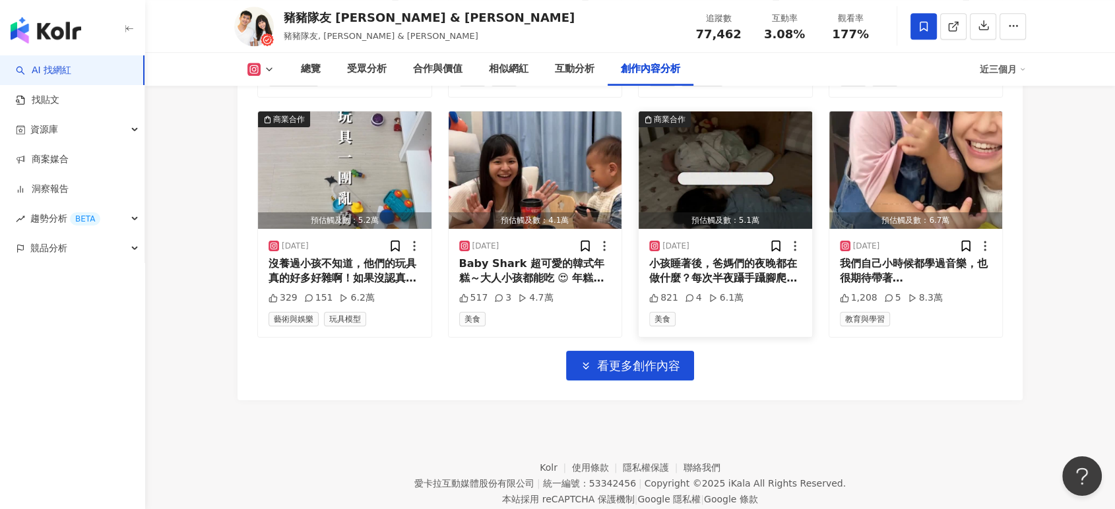
scroll to position [6107, 0]
